Goal: Task Accomplishment & Management: Use online tool/utility

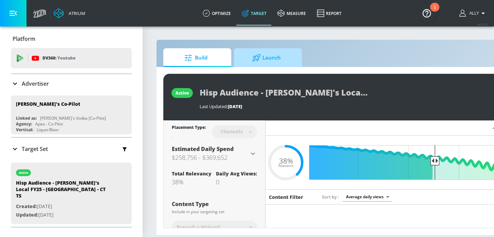
click at [265, 57] on span "Launch" at bounding box center [267, 58] width 52 height 16
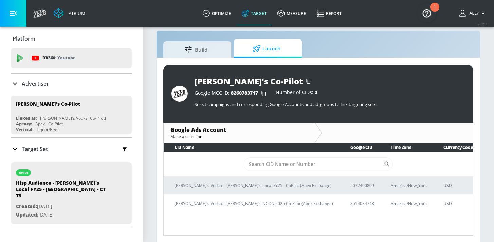
scroll to position [10, 0]
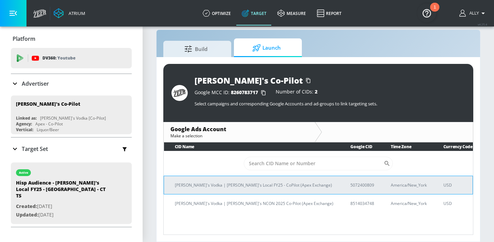
click at [288, 188] on td "[PERSON_NAME]'s Vodka | [PERSON_NAME]'s Local FY25 - CoPilot (Apex Exchange)" at bounding box center [252, 185] width 176 height 18
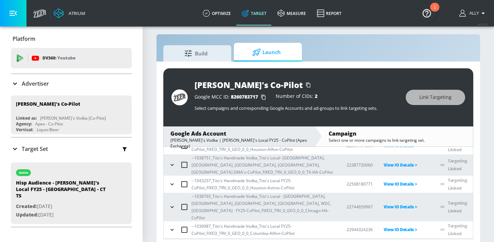
scroll to position [10, 0]
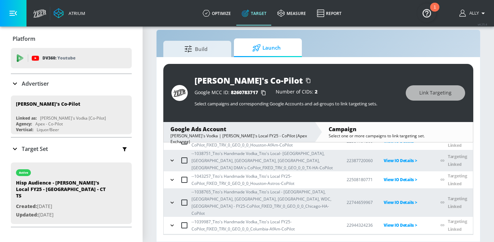
click at [175, 236] on icon "button" at bounding box center [172, 242] width 7 height 7
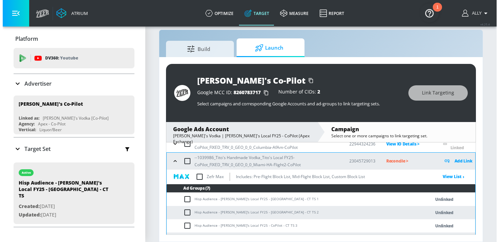
scroll to position [143, 0]
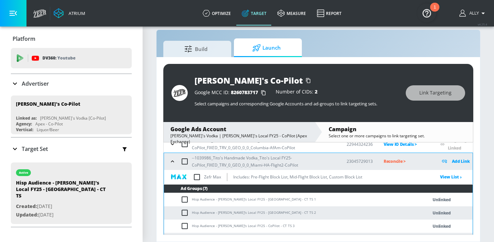
click at [187, 154] on input "checkbox" at bounding box center [185, 161] width 14 height 14
checkbox input "true"
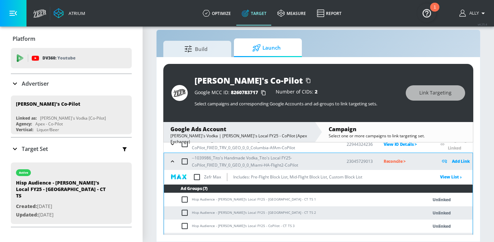
checkbox input "true"
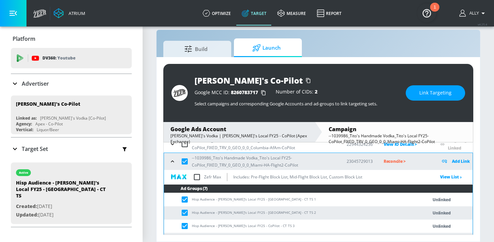
click at [449, 91] on span "Link Targeting" at bounding box center [435, 93] width 32 height 8
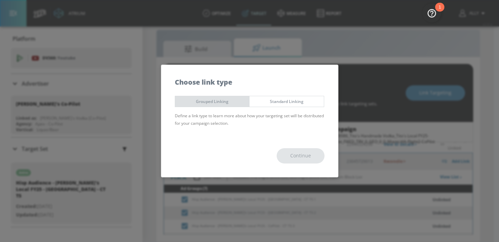
click at [200, 100] on span "Grouped Linking" at bounding box center [212, 101] width 64 height 7
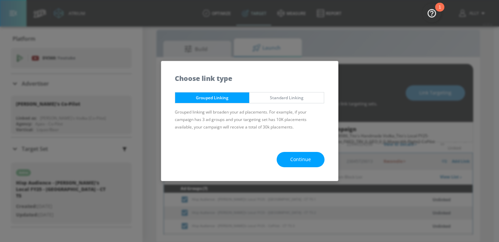
click at [290, 158] on button "Continue" at bounding box center [301, 159] width 48 height 15
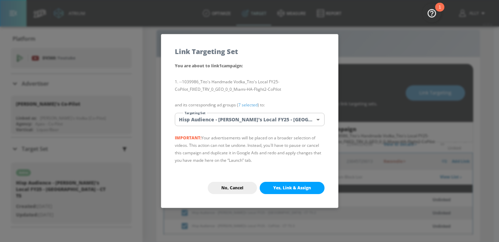
click at [298, 185] on span "Yes, Link & Assign" at bounding box center [292, 187] width 38 height 5
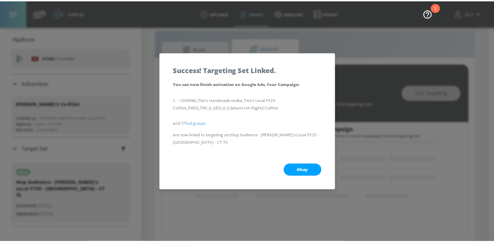
scroll to position [77, 0]
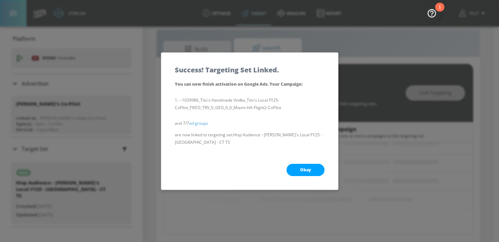
click at [312, 166] on button "Okay" at bounding box center [306, 170] width 38 height 12
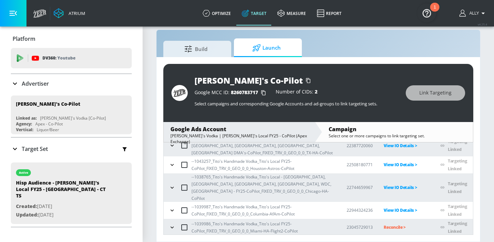
scroll to position [62, 0]
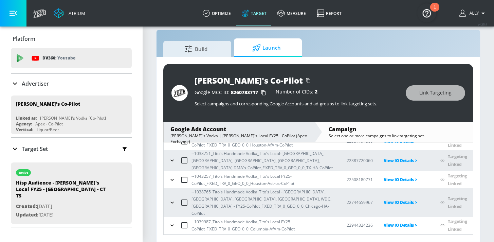
click at [391, 236] on p "Reconcile >" at bounding box center [407, 242] width 46 height 8
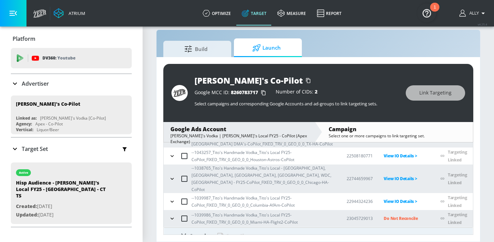
scroll to position [98, 0]
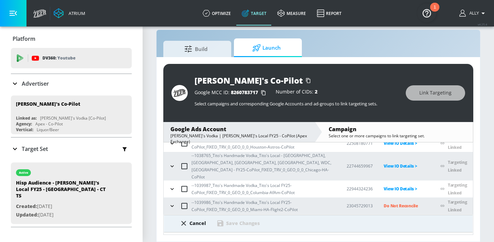
click at [197, 234] on input "radio" at bounding box center [195, 241] width 14 height 14
radio input "true"
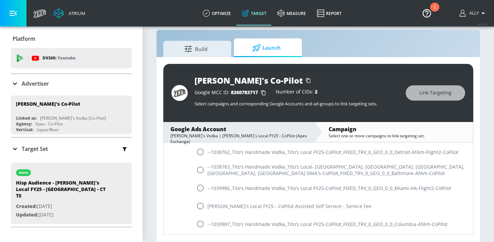
scroll to position [485, 0]
click at [199, 180] on input "radio" at bounding box center [200, 187] width 14 height 14
radio input "true"
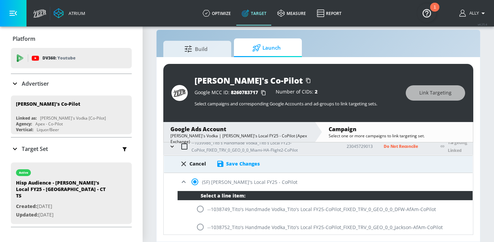
scroll to position [100, 0]
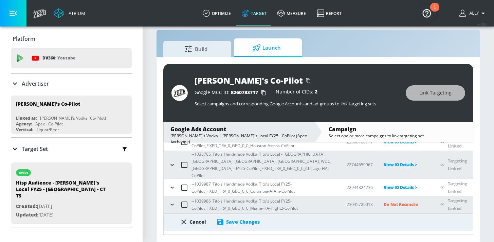
click at [239, 218] on div "Save Changes" at bounding box center [243, 221] width 34 height 6
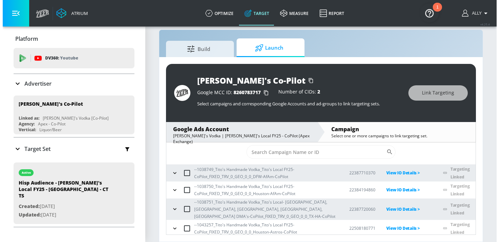
scroll to position [0, 0]
